Goal: Browse casually: Explore the website without a specific task or goal

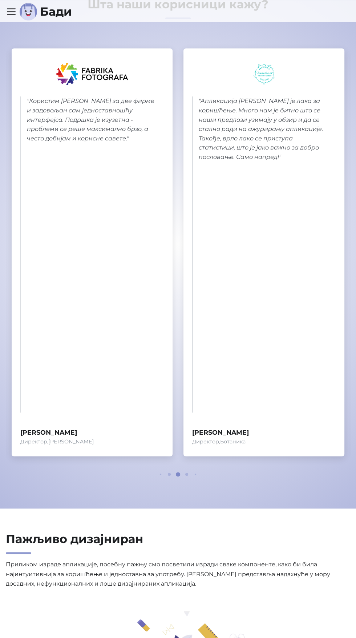
scroll to position [563, 0]
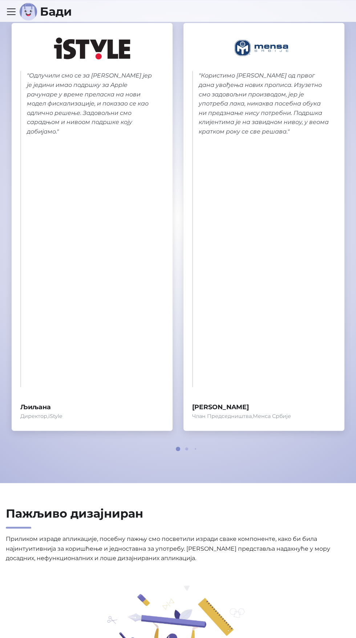
click at [95, 65] on div at bounding box center [92, 48] width 144 height 33
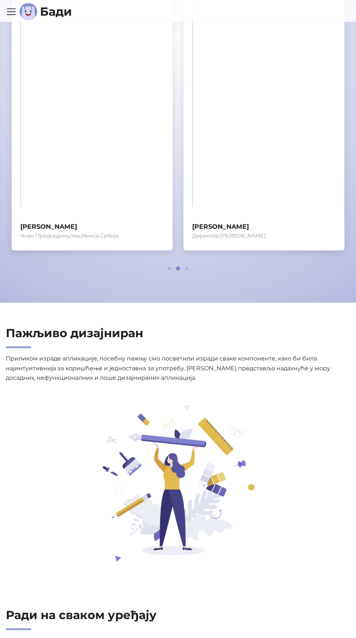
scroll to position [748, 0]
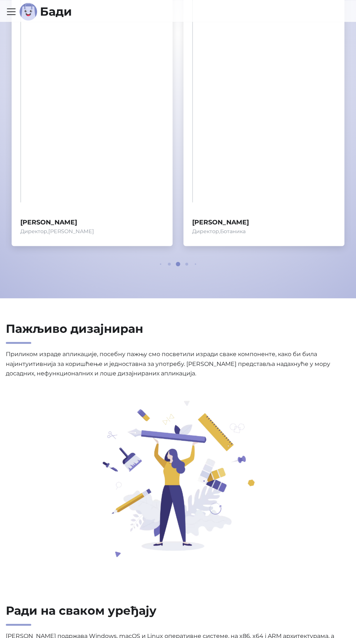
click at [139, 237] on div "" Користим [PERSON_NAME] за две фирме и задовољан сам једноставношћу интерфејса…" at bounding box center [92, 61] width 144 height 351
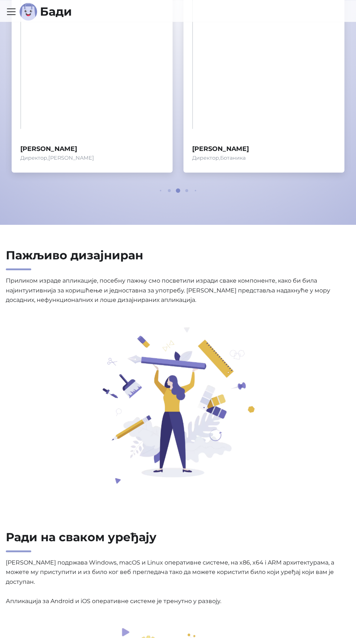
click at [147, 162] on span "Директор , [PERSON_NAME] Моја Мачкица" at bounding box center [92, 158] width 144 height 9
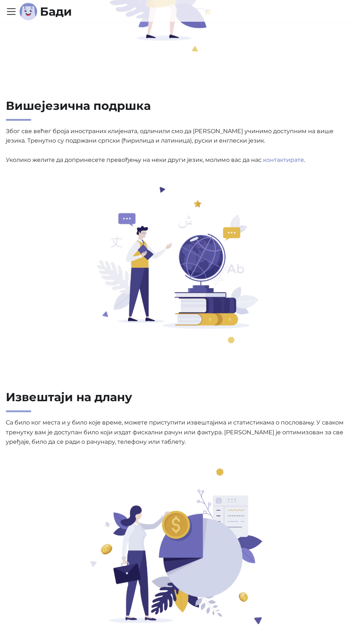
scroll to position [1850, 0]
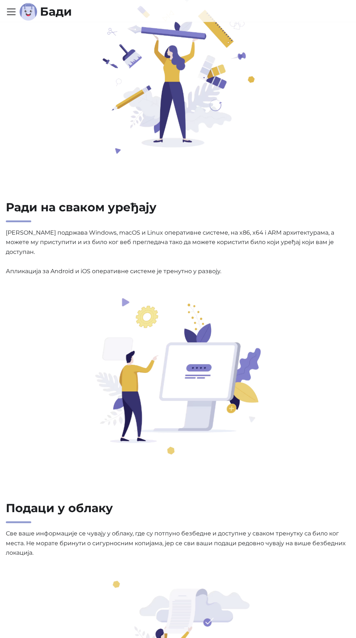
scroll to position [7193, 0]
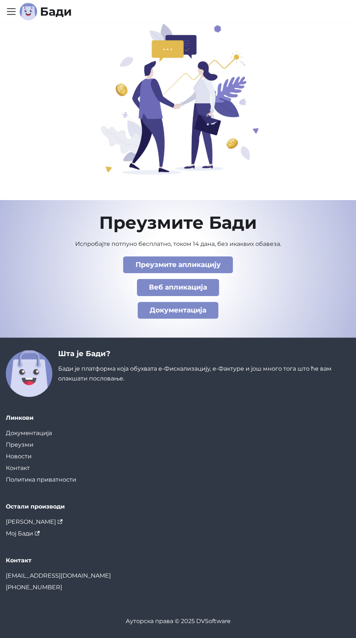
click at [192, 349] on div "Шта је [PERSON_NAME]? [PERSON_NAME] је платформа која обухвата е-Фискализацију,…" at bounding box center [204, 373] width 292 height 48
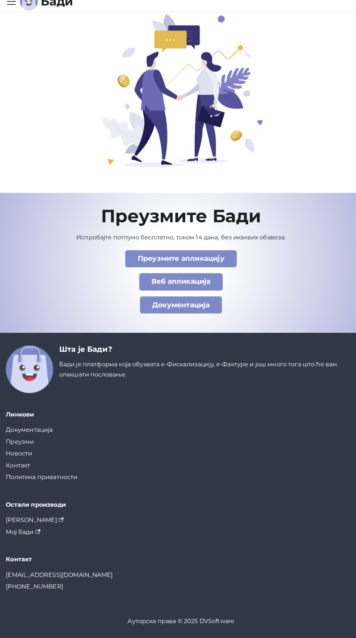
scroll to position [6834, 0]
click at [207, 610] on div "Шта је [PERSON_NAME]? [PERSON_NAME] је платформа која обухвата е-Фискализацију,…" at bounding box center [178, 479] width 356 height 261
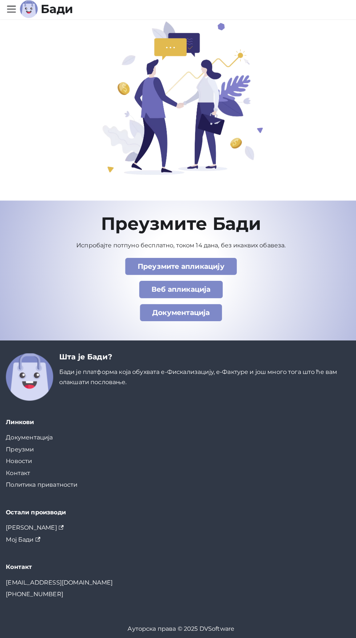
scroll to position [6843, 0]
